Goal: Complete application form

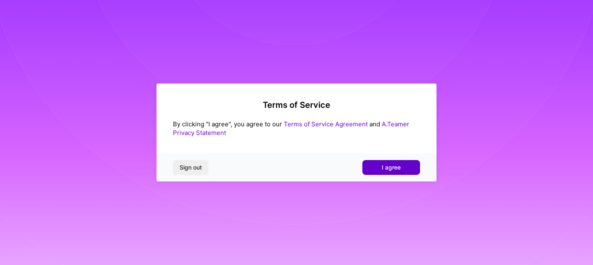
click at [408, 164] on button "I agree" at bounding box center [391, 167] width 58 height 15
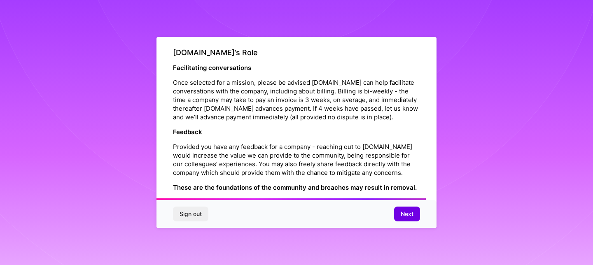
scroll to position [941, 0]
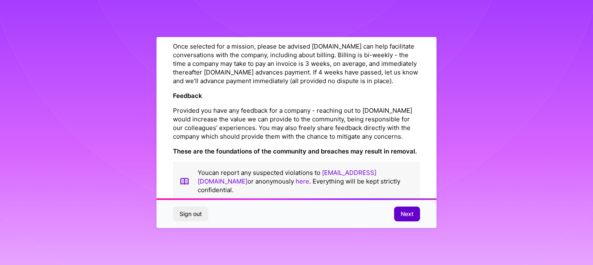
click at [408, 211] on span "Next" at bounding box center [406, 214] width 13 height 8
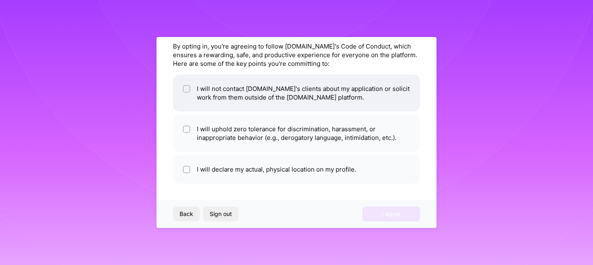
click at [197, 89] on li "I will not contact [DOMAIN_NAME]'s clients about my application or solicit work…" at bounding box center [296, 92] width 247 height 37
checkbox input "true"
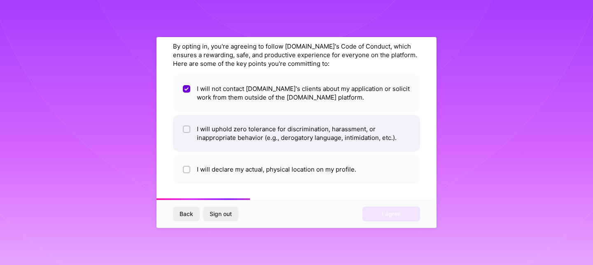
click at [185, 127] on input "checkbox" at bounding box center [187, 130] width 6 height 6
checkbox input "true"
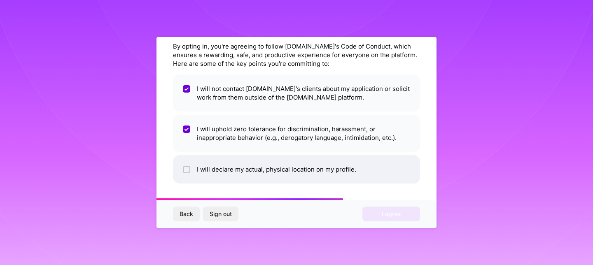
click at [185, 167] on input "checkbox" at bounding box center [187, 170] width 6 height 6
checkbox input "true"
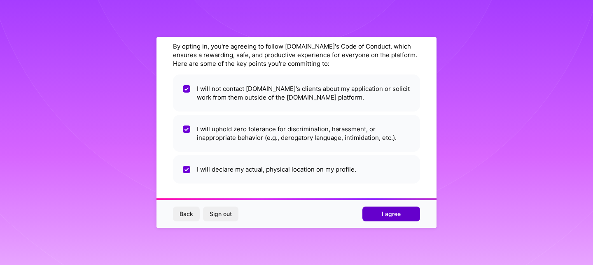
click at [383, 219] on button "I agree" at bounding box center [391, 214] width 58 height 15
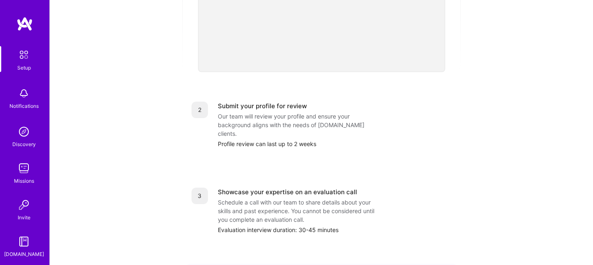
scroll to position [360, 0]
